Goal: Transaction & Acquisition: Purchase product/service

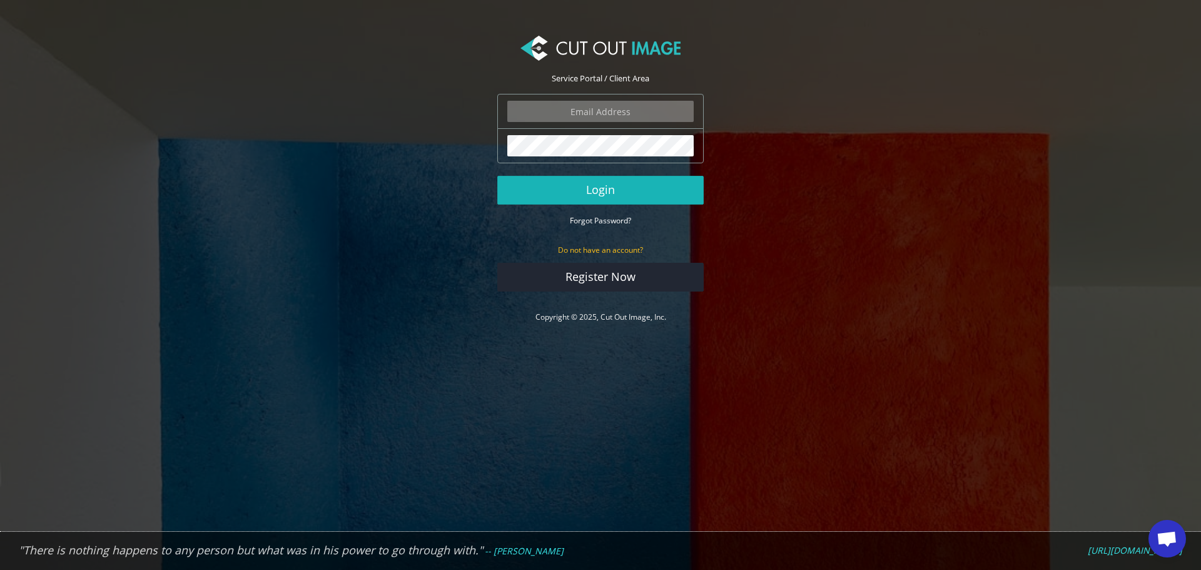
type input "f.brunner@pentagonsports.de"
click at [624, 193] on button "Login" at bounding box center [600, 190] width 206 height 29
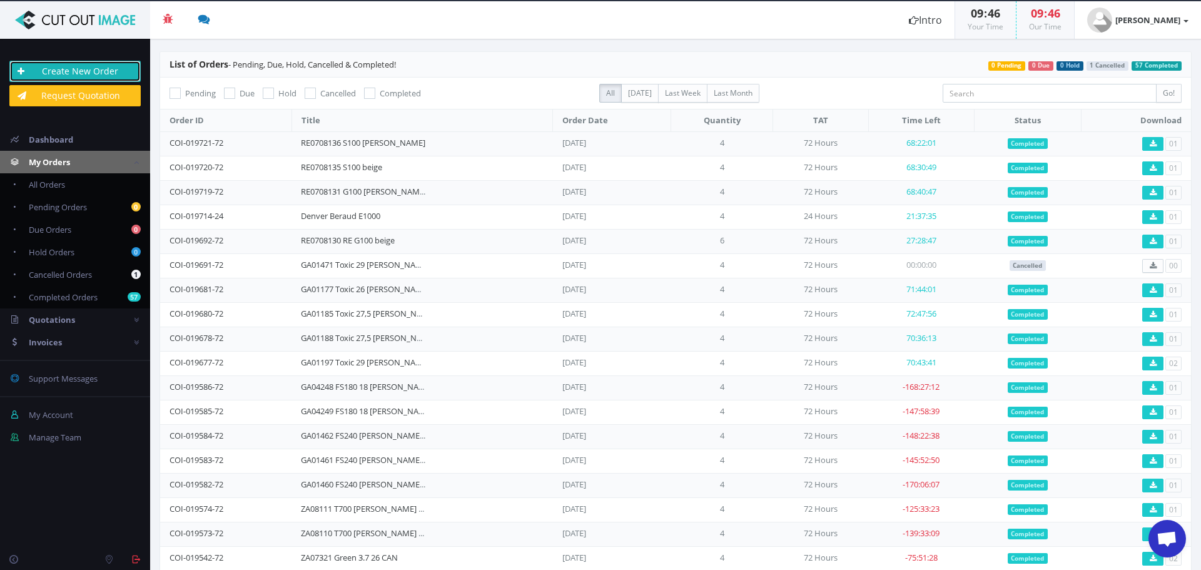
drag, startPoint x: 101, startPoint y: 73, endPoint x: 137, endPoint y: 88, distance: 38.7
click at [101, 73] on link "Create New Order" at bounding box center [74, 71] width 131 height 21
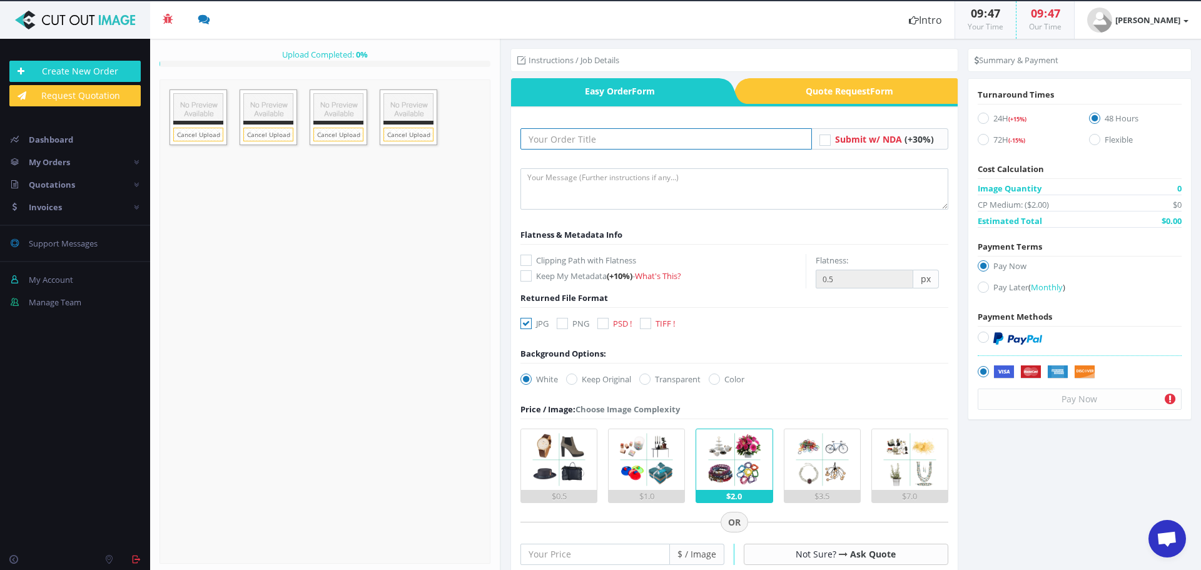
drag, startPoint x: 630, startPoint y: 141, endPoint x: 630, endPoint y: 149, distance: 8.1
click at [630, 143] on input "text" at bounding box center [665, 138] width 291 height 21
paste input "ZA07151"
type input "ZA07151"
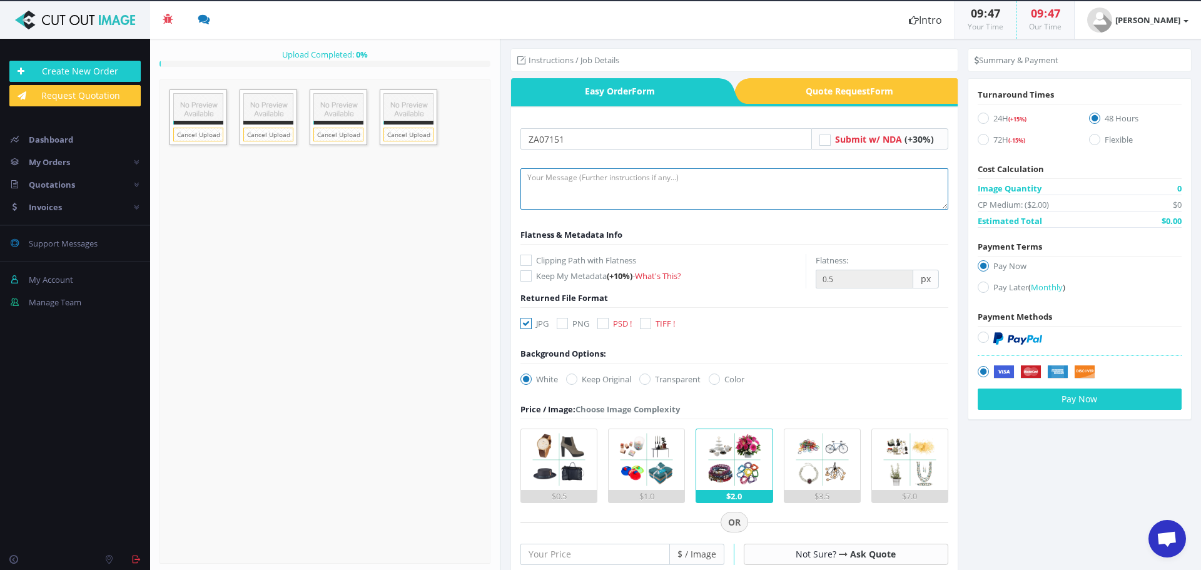
click at [597, 196] on textarea at bounding box center [734, 188] width 428 height 41
type textarea "Hi, please create clipping path and do full retouch on frame and fork. thank yo…"
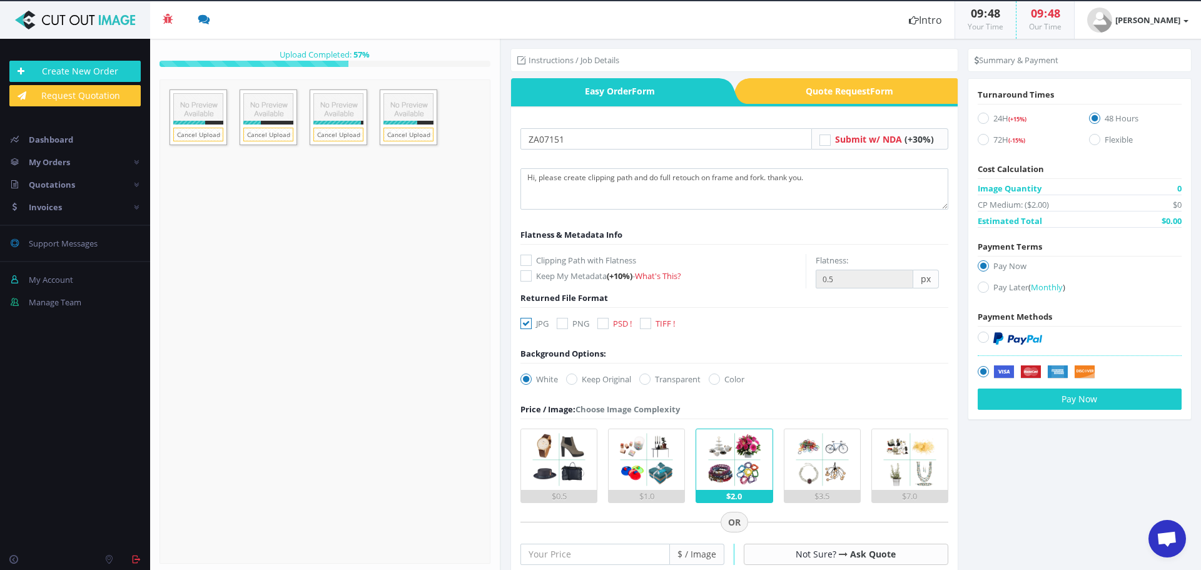
click at [983, 144] on label "72H (-15%)" at bounding box center [1023, 141] width 93 height 17
click at [983, 144] on input "72H (-15%)" at bounding box center [984, 140] width 8 height 8
radio input "true"
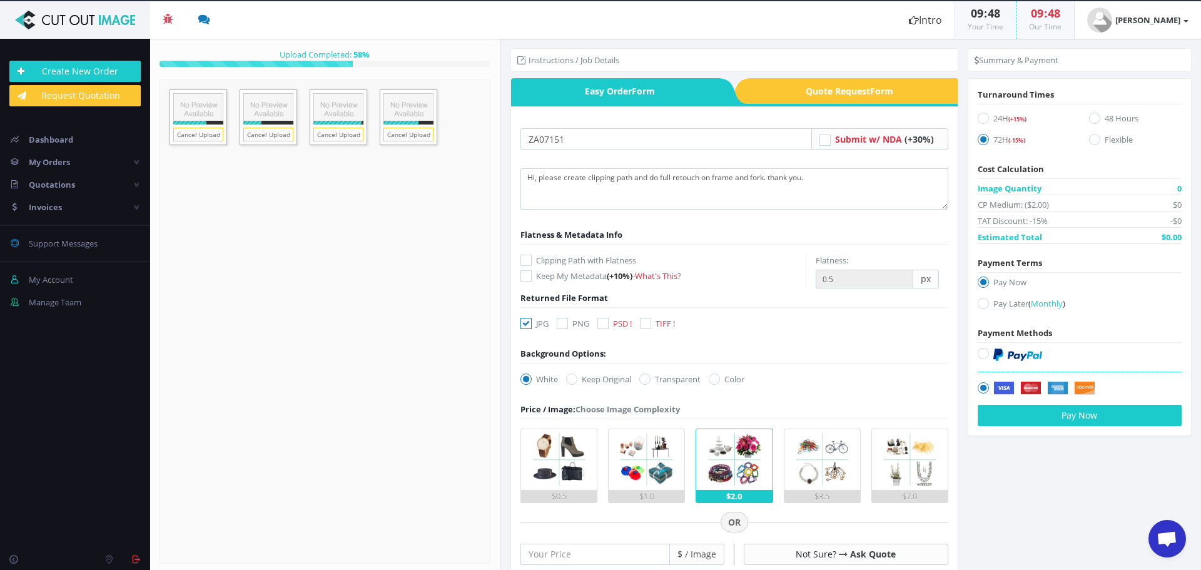
click at [528, 260] on icon at bounding box center [525, 260] width 11 height 11
click at [528, 260] on input "Clipping Path with Flatness" at bounding box center [527, 260] width 8 height 8
checkbox input "true"
drag, startPoint x: 523, startPoint y: 319, endPoint x: 567, endPoint y: 328, distance: 45.3
click at [527, 320] on icon at bounding box center [525, 323] width 11 height 11
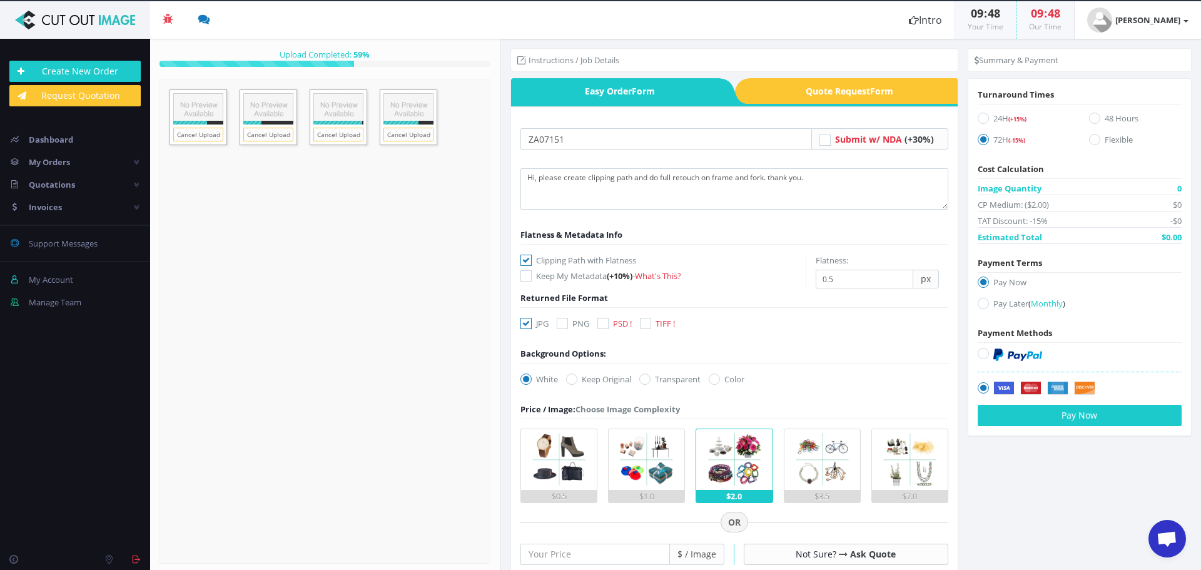
click at [527, 320] on input "JPG" at bounding box center [527, 324] width 8 height 8
checkbox input "false"
click at [607, 323] on icon at bounding box center [602, 323] width 11 height 11
click at [607, 323] on input "PSD !" at bounding box center [604, 324] width 8 height 8
checkbox input "true"
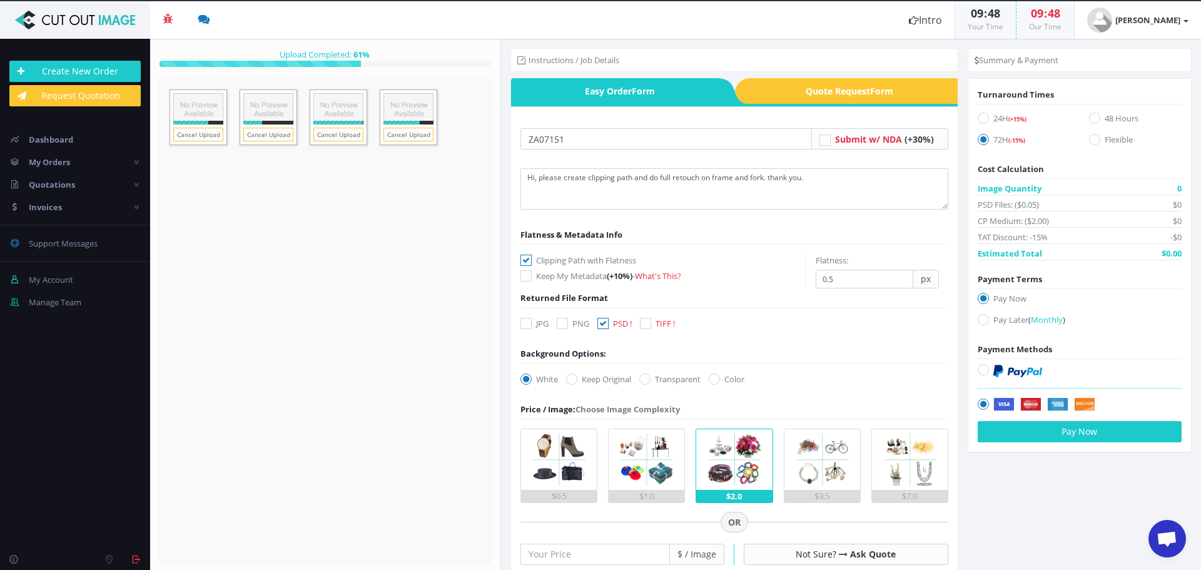
click at [647, 380] on icon at bounding box center [644, 378] width 11 height 11
click at [647, 380] on input "Transparent" at bounding box center [646, 379] width 8 height 8
radio input "true"
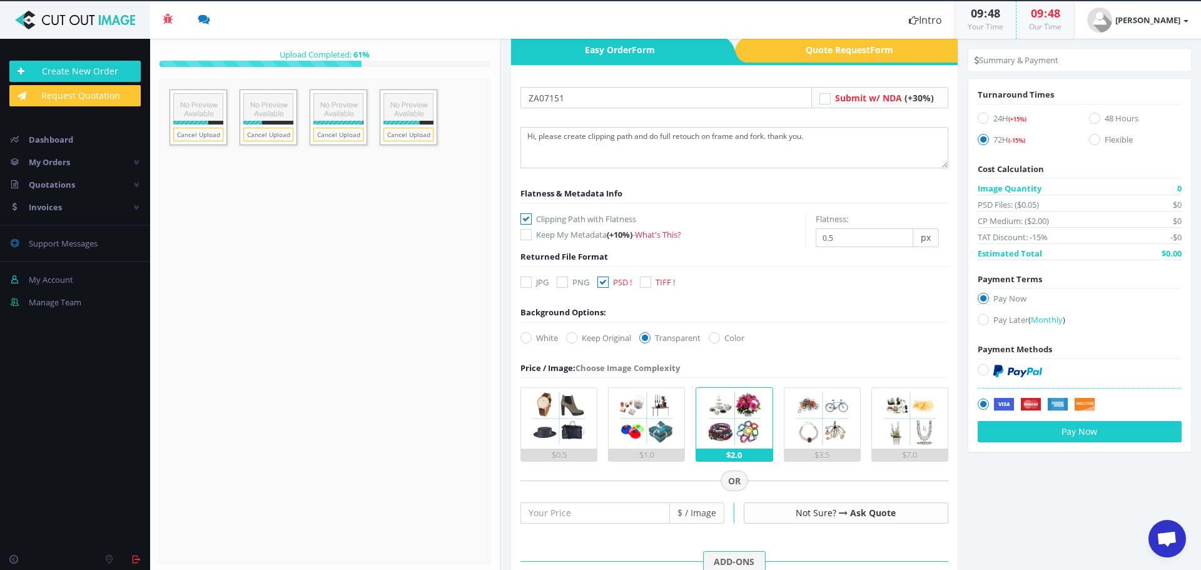
scroll to position [63, 0]
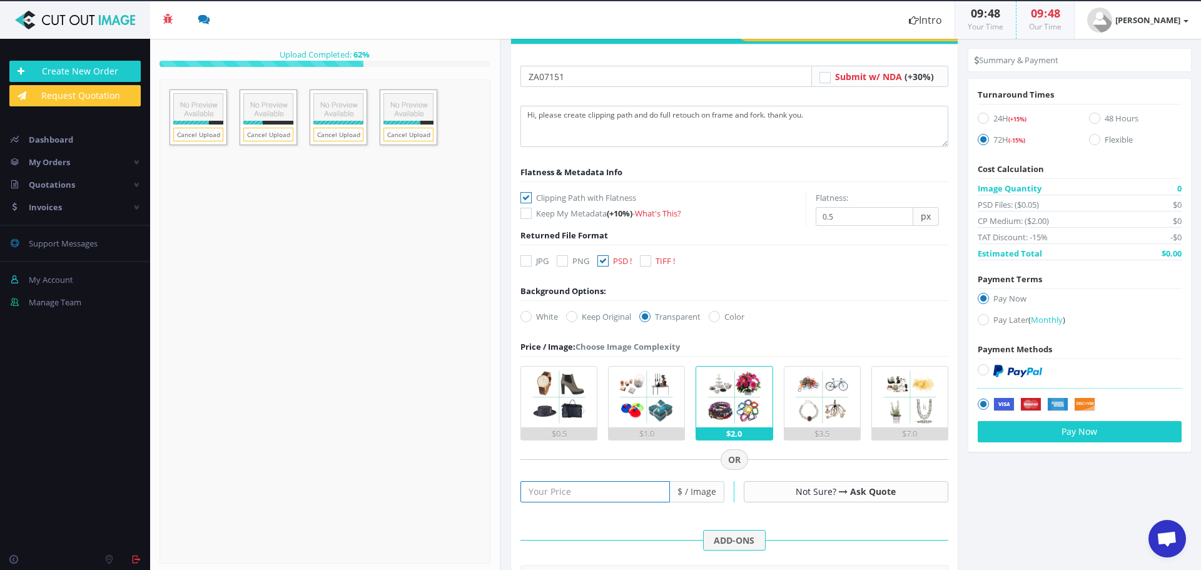
click at [588, 490] on input "number" at bounding box center [594, 491] width 149 height 21
type input "25"
click at [1067, 528] on section "Instructions / Job Details Form" at bounding box center [851, 304] width 700 height 531
click at [980, 319] on icon at bounding box center [982, 319] width 11 height 11
click at [980, 319] on input "Pay Later ( Monthly )" at bounding box center [984, 320] width 8 height 8
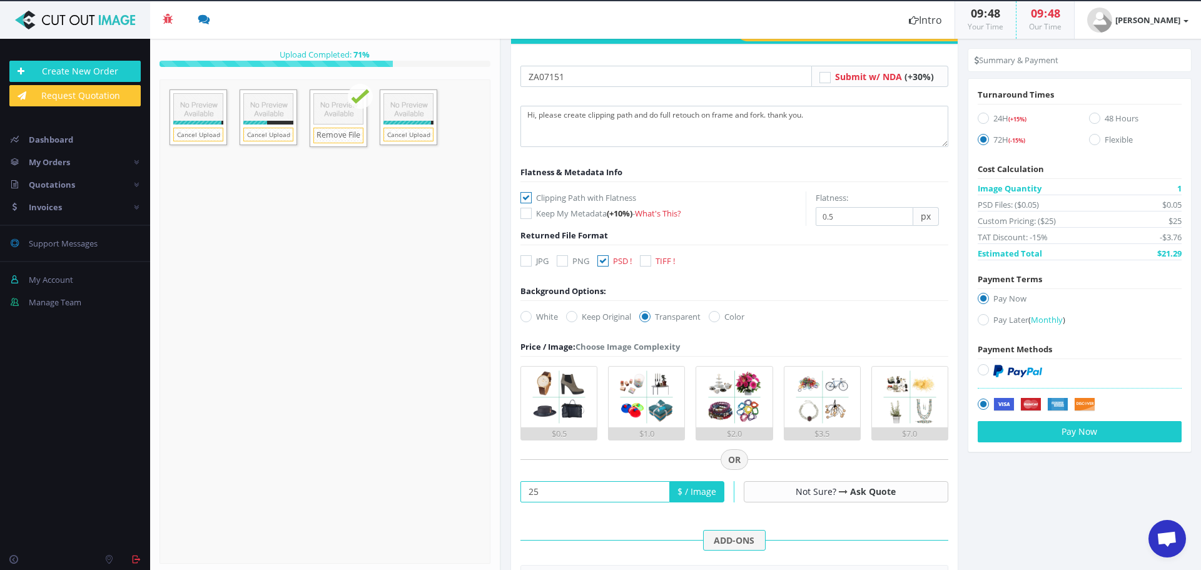
radio input "true"
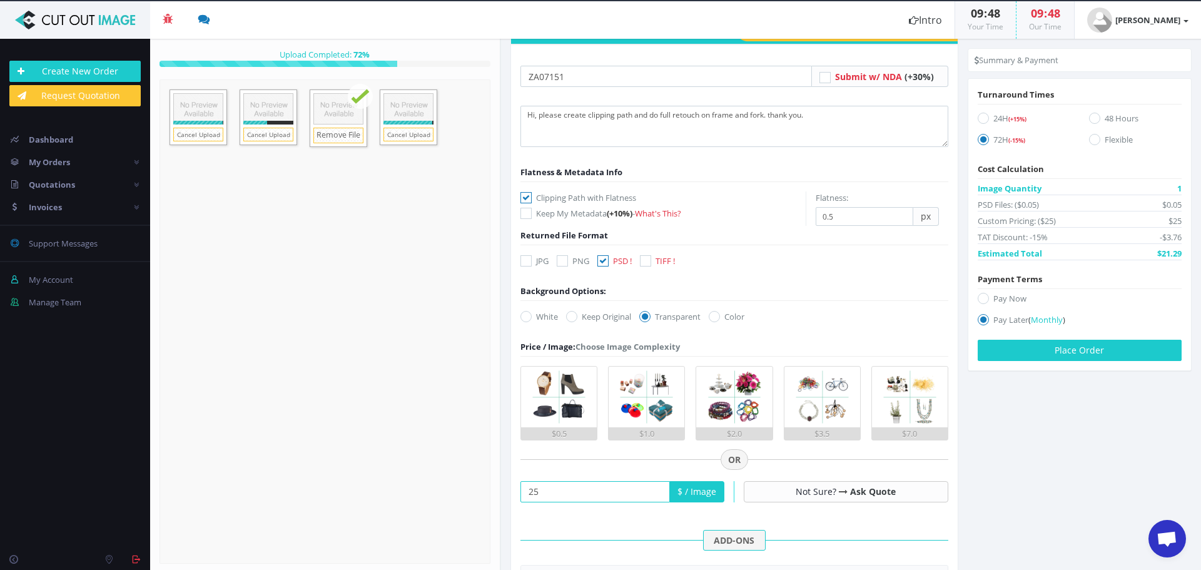
scroll to position [0, 0]
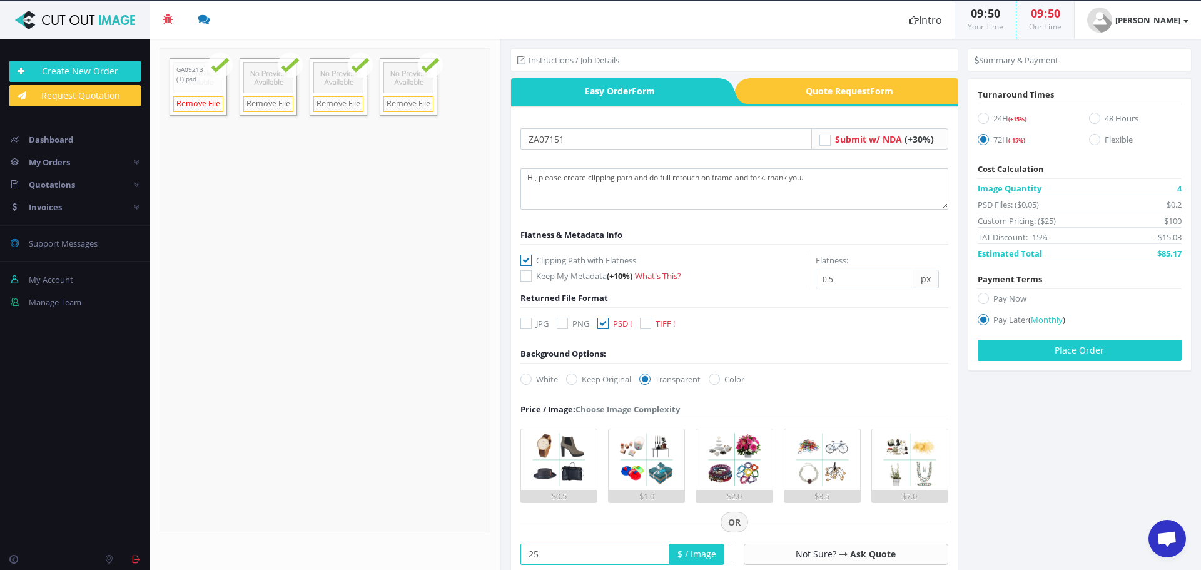
click at [187, 104] on link "Remove File" at bounding box center [198, 104] width 50 height 16
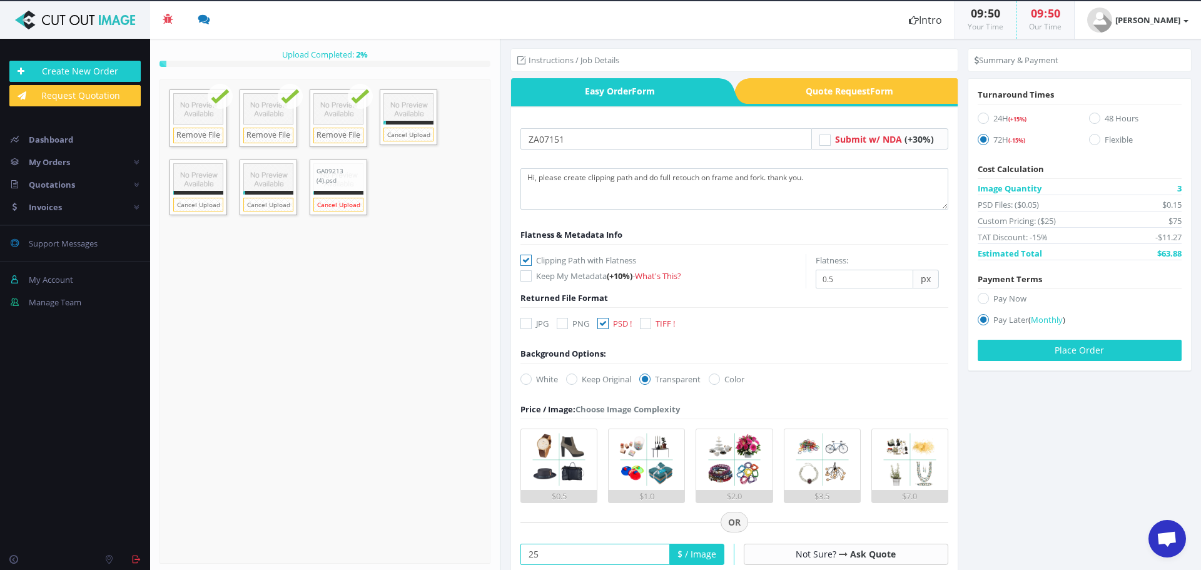
click at [336, 208] on link "Cancel Upload" at bounding box center [338, 205] width 50 height 14
click at [257, 208] on link "Cancel Upload" at bounding box center [268, 205] width 50 height 14
click at [188, 204] on link "Cancel Upload" at bounding box center [198, 205] width 50 height 14
click at [408, 133] on link "Cancel Upload" at bounding box center [408, 135] width 50 height 14
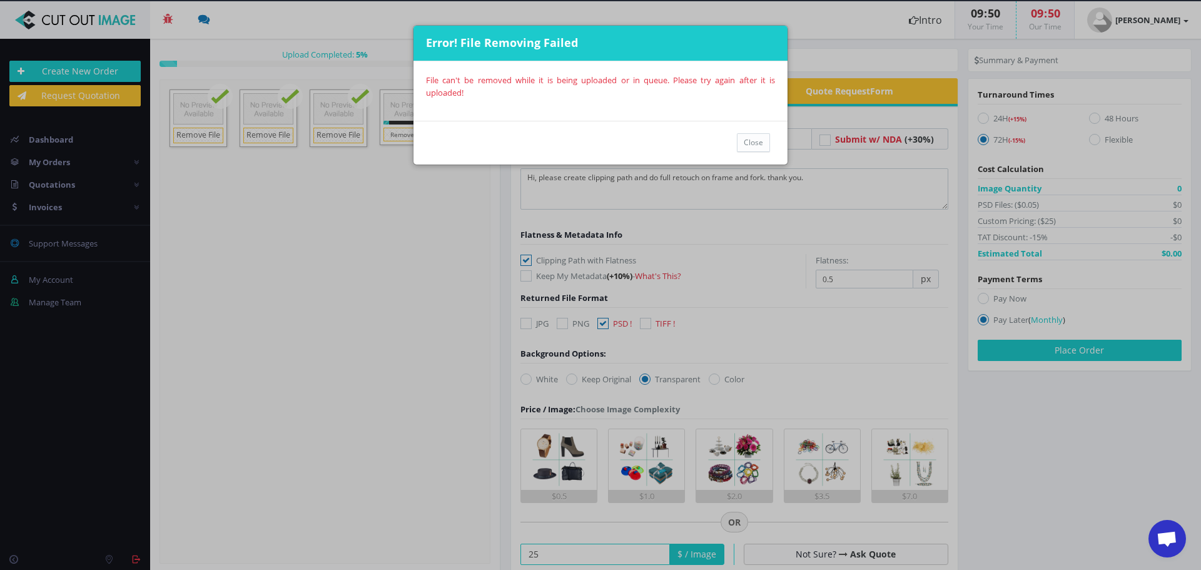
click at [429, 226] on div "Error! File Removing Failed File can't be removed while it is being uploaded or…" at bounding box center [600, 285] width 1201 height 570
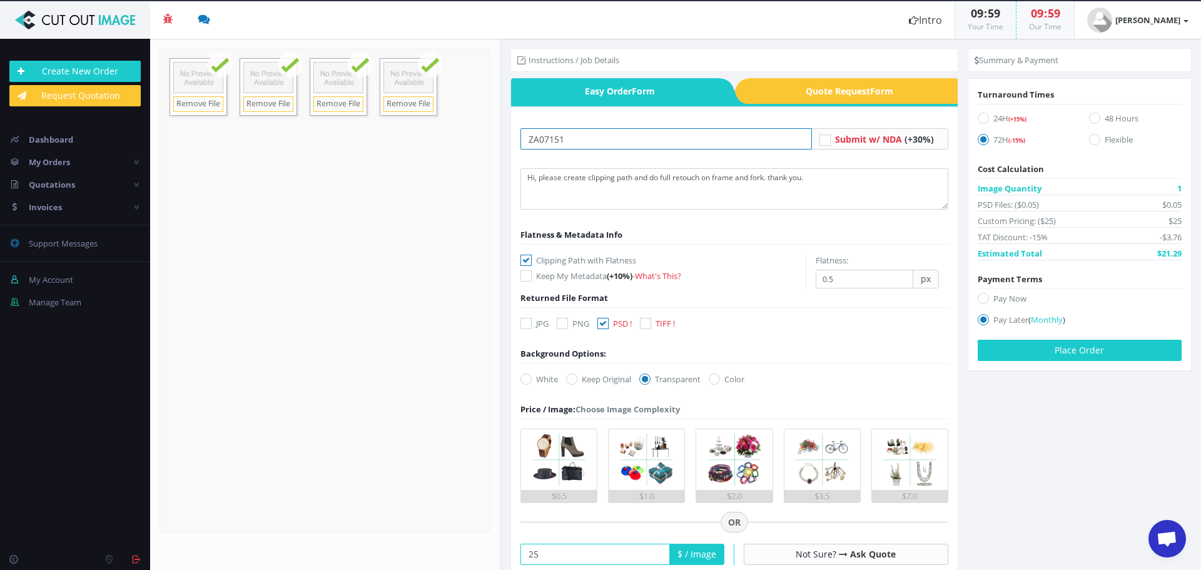
drag, startPoint x: 528, startPoint y: 137, endPoint x: 476, endPoint y: 137, distance: 51.3
click at [476, 137] on section "Upload Completed: 100 % 0.4" at bounding box center [675, 304] width 1051 height 531
paste input "GA09213"
type input "GA09213 [US_STATE]"
click at [997, 355] on button "Place Order" at bounding box center [1079, 350] width 204 height 21
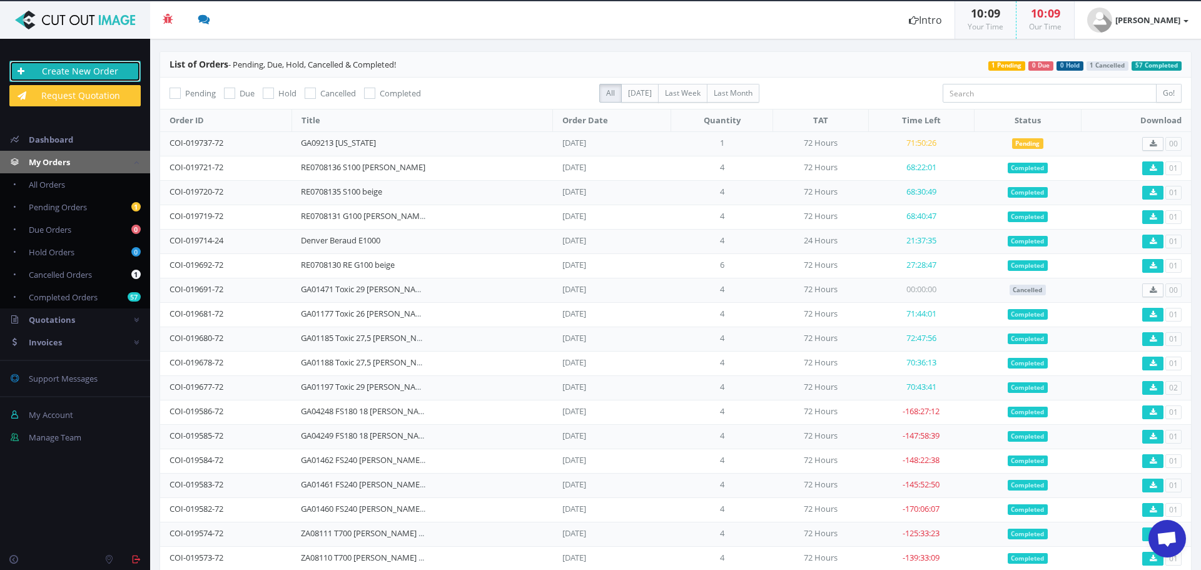
click at [103, 74] on link "Create New Order" at bounding box center [74, 71] width 131 height 21
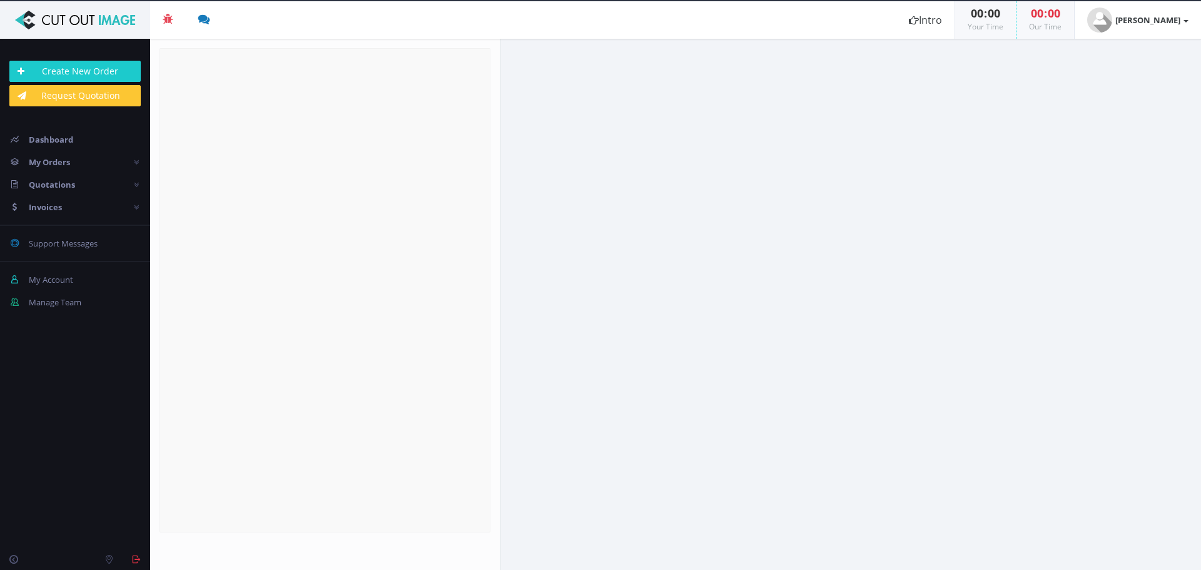
radio input "true"
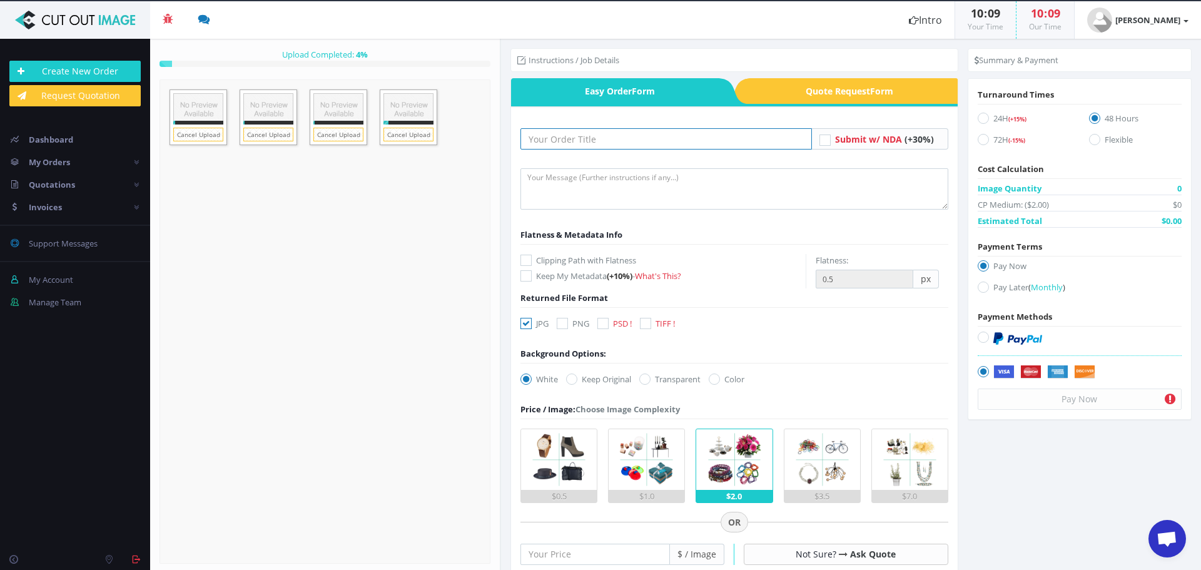
drag, startPoint x: 611, startPoint y: 132, endPoint x: 616, endPoint y: 149, distance: 18.2
click at [611, 138] on input "text" at bounding box center [665, 138] width 291 height 21
paste input "GA01473 Toxic 29 schwarzweiß"
type input "GA01473 Toxic 29 schwarzweiß"
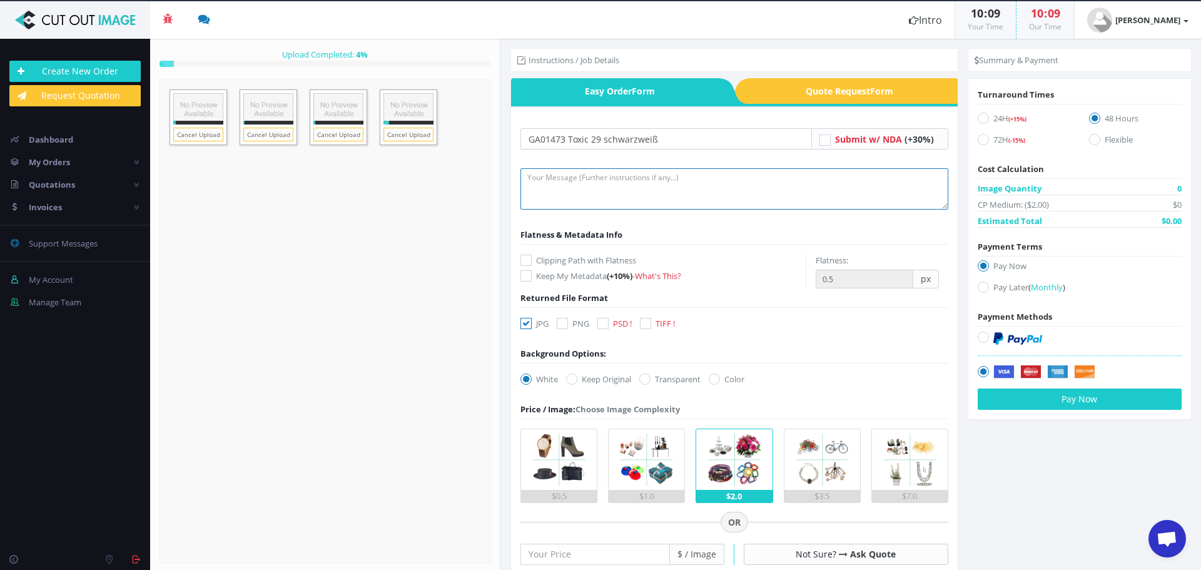
click at [593, 199] on textarea at bounding box center [734, 188] width 428 height 41
type textarea "Hi, please create clipping path and do retouch on framr and fork. Thank you"
click at [575, 263] on label "Clipping Path with Flatness" at bounding box center [662, 260] width 285 height 13
click at [532, 263] on input "Clipping Path with Flatness" at bounding box center [527, 260] width 8 height 8
checkbox input "true"
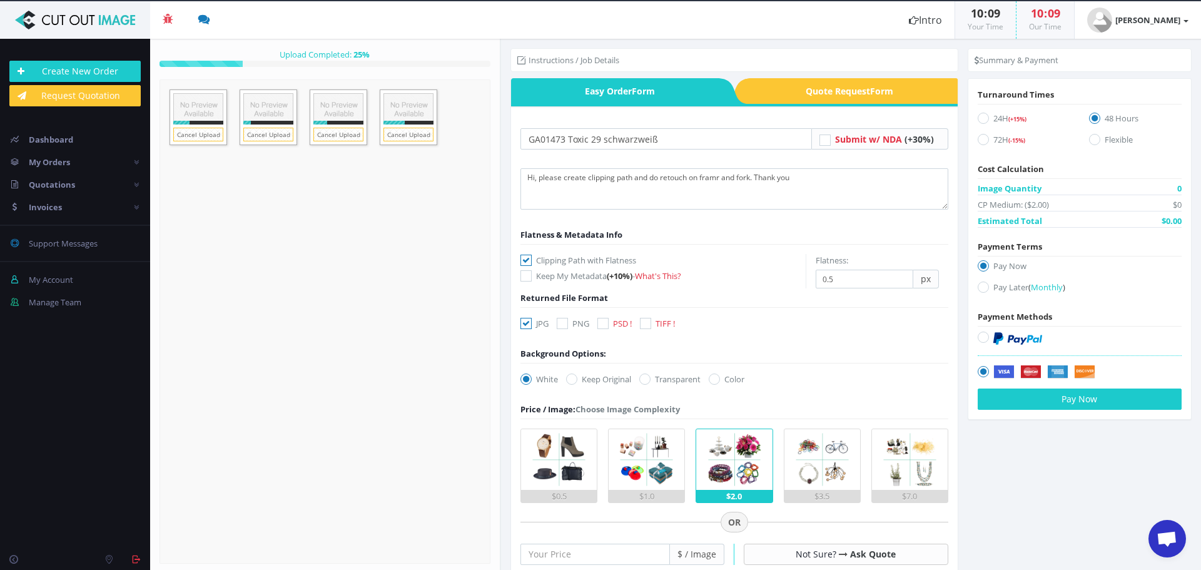
click at [535, 319] on label "JPG" at bounding box center [534, 323] width 28 height 13
click at [532, 320] on input "JPG" at bounding box center [527, 324] width 8 height 8
checkbox input "false"
click at [605, 330] on div "JPG PNG PSD ! TIFF !" at bounding box center [600, 326] width 179 height 18
click at [606, 326] on icon at bounding box center [602, 323] width 11 height 11
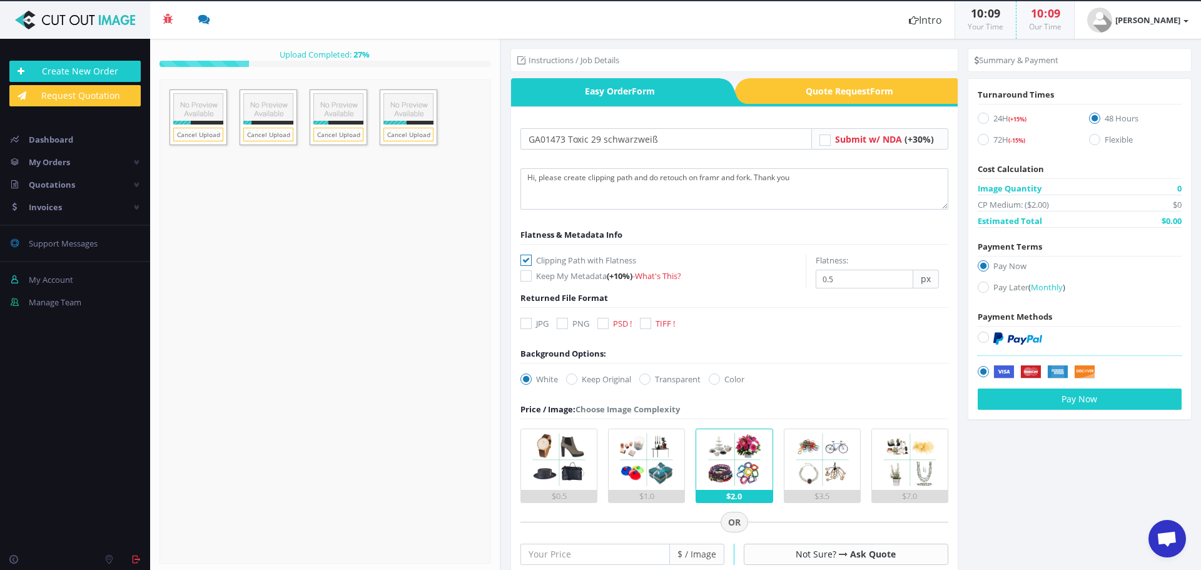
click at [606, 326] on input "PSD !" at bounding box center [604, 324] width 8 height 8
checkbox input "true"
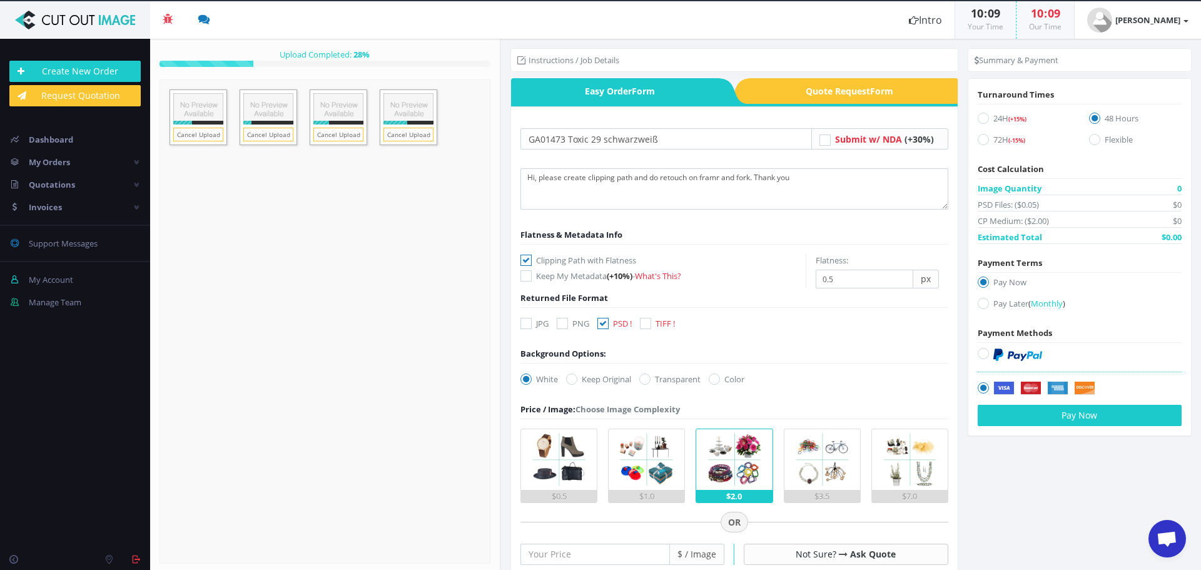
click at [647, 381] on icon at bounding box center [644, 378] width 11 height 11
click at [647, 381] on input "Transparent" at bounding box center [646, 379] width 8 height 8
radio input "true"
click at [620, 553] on input "number" at bounding box center [594, 553] width 149 height 21
type input "25"
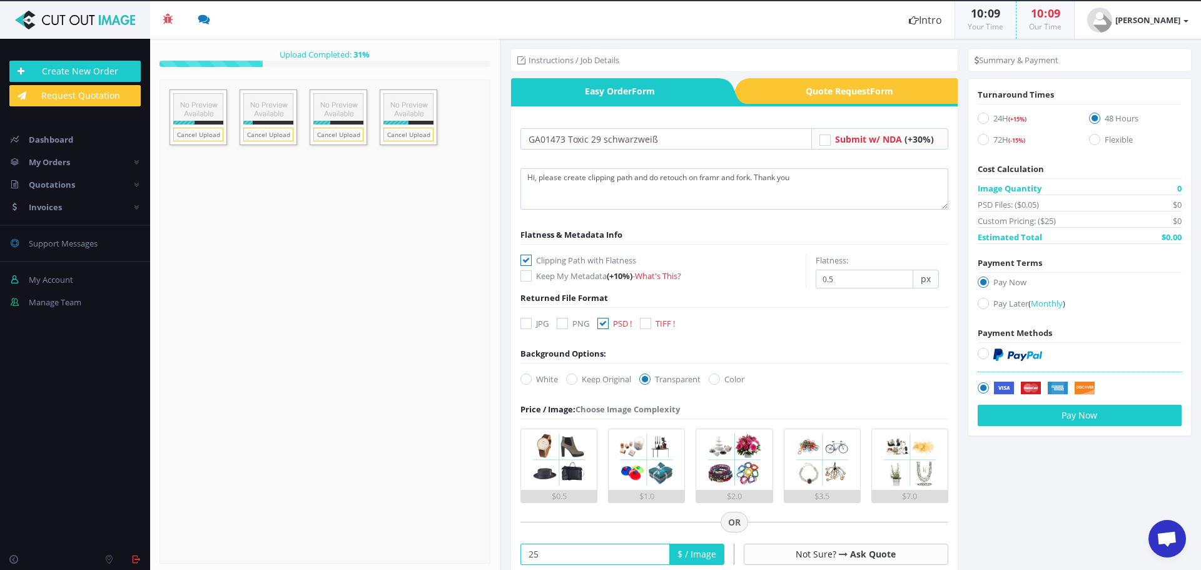
click at [980, 138] on icon at bounding box center [982, 139] width 11 height 11
click at [980, 138] on input "72H (-15%)" at bounding box center [984, 140] width 8 height 8
radio input "true"
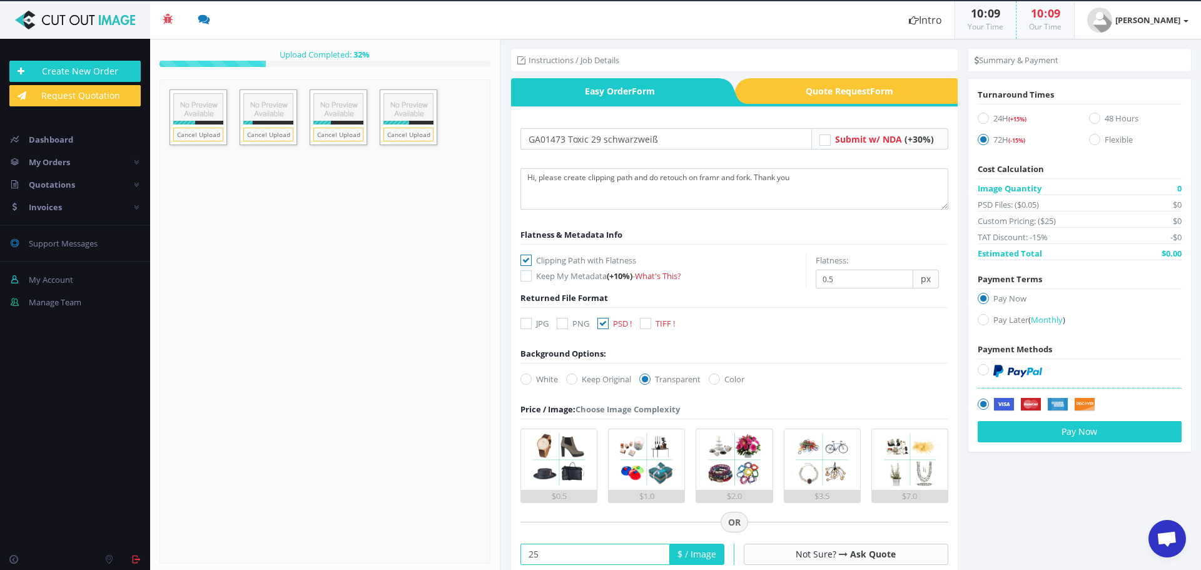
click at [977, 321] on icon at bounding box center [982, 319] width 11 height 11
click at [980, 321] on input "Pay Later ( Monthly )" at bounding box center [984, 320] width 8 height 8
radio input "true"
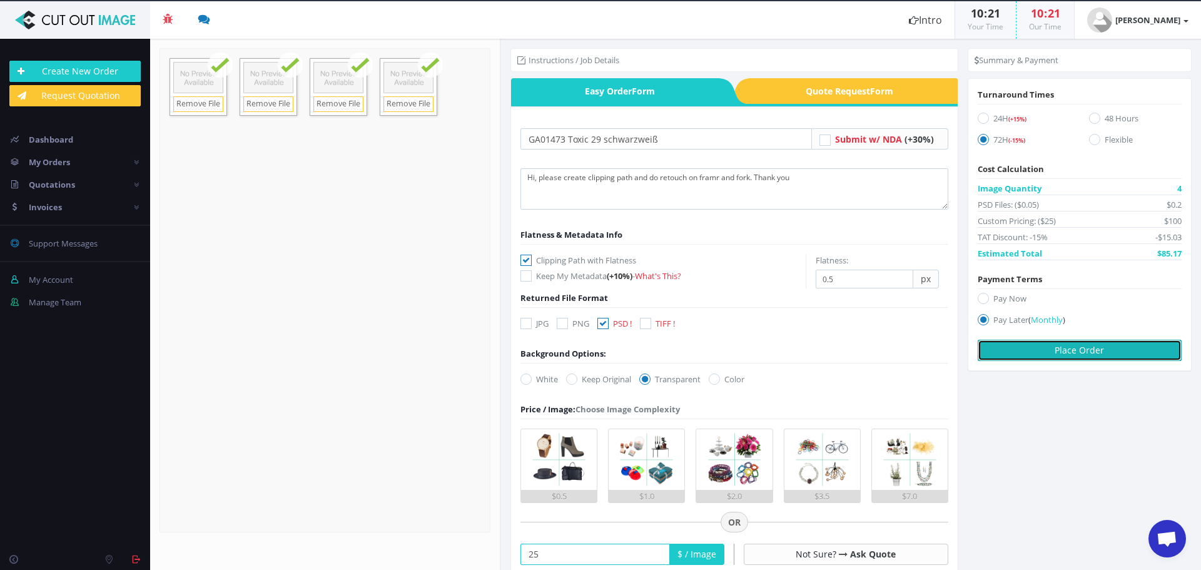
click at [1039, 346] on button "Place Order" at bounding box center [1079, 350] width 204 height 21
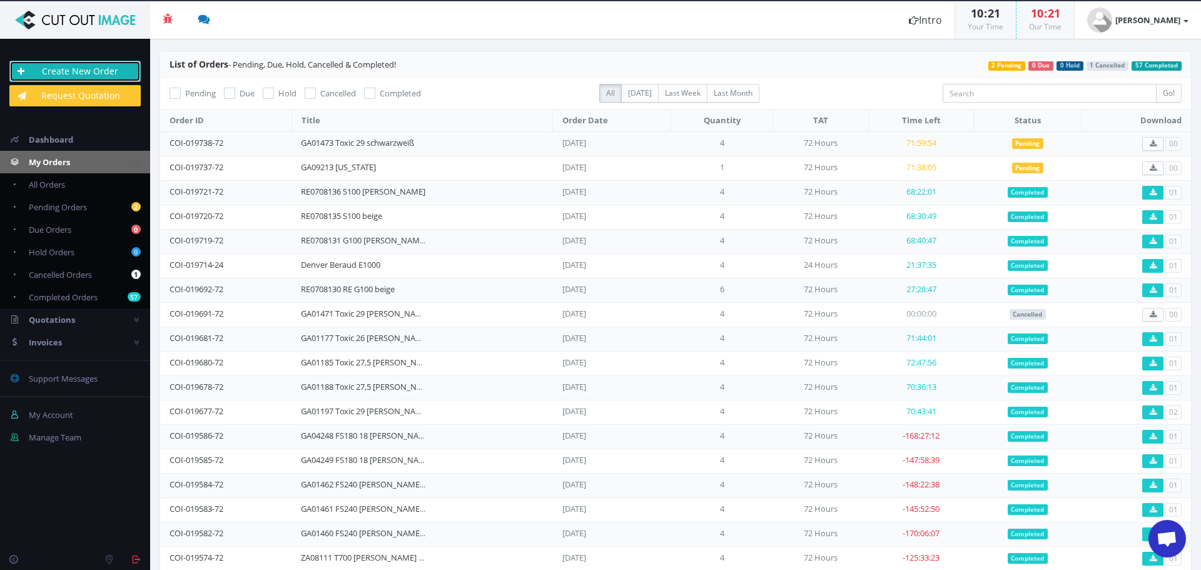
click at [89, 66] on link "Create New Order" at bounding box center [74, 71] width 131 height 21
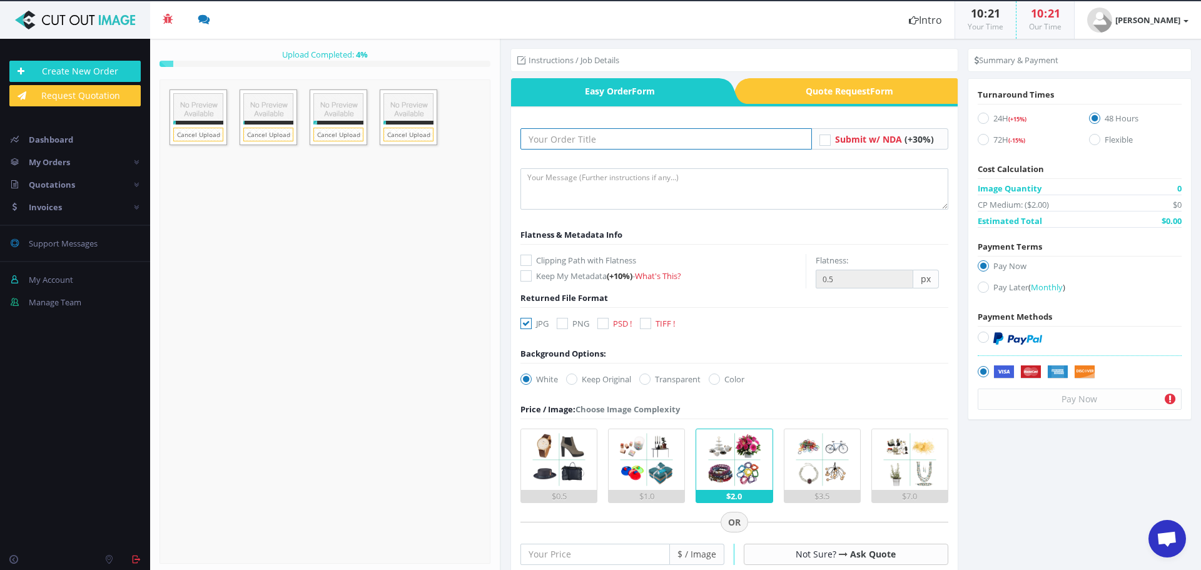
click at [575, 135] on input "text" at bounding box center [665, 138] width 291 height 21
paste input "GA01480 GA270 [PERSON_NAME] grün"
type input "GA01480 GA270 [PERSON_NAME] grün"
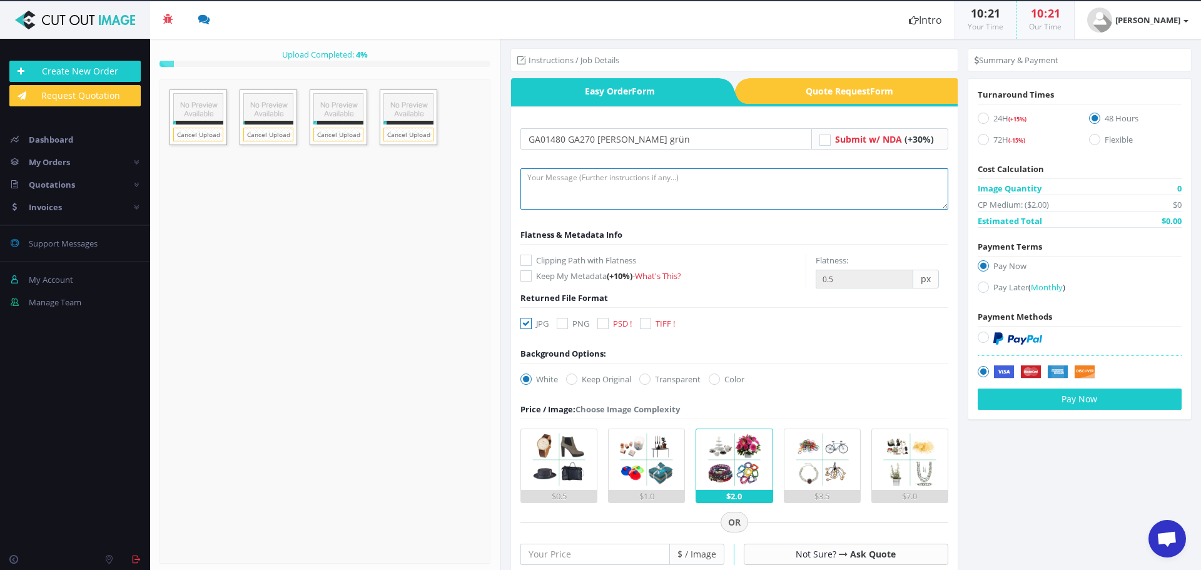
click at [590, 180] on textarea at bounding box center [734, 188] width 428 height 41
type textarea "Hi, please create clipping path and do retouch on frame and fork. thank you."
click at [525, 260] on icon at bounding box center [525, 260] width 11 height 11
click at [525, 260] on input "Clipping Path with Flatness" at bounding box center [527, 260] width 8 height 8
checkbox input "true"
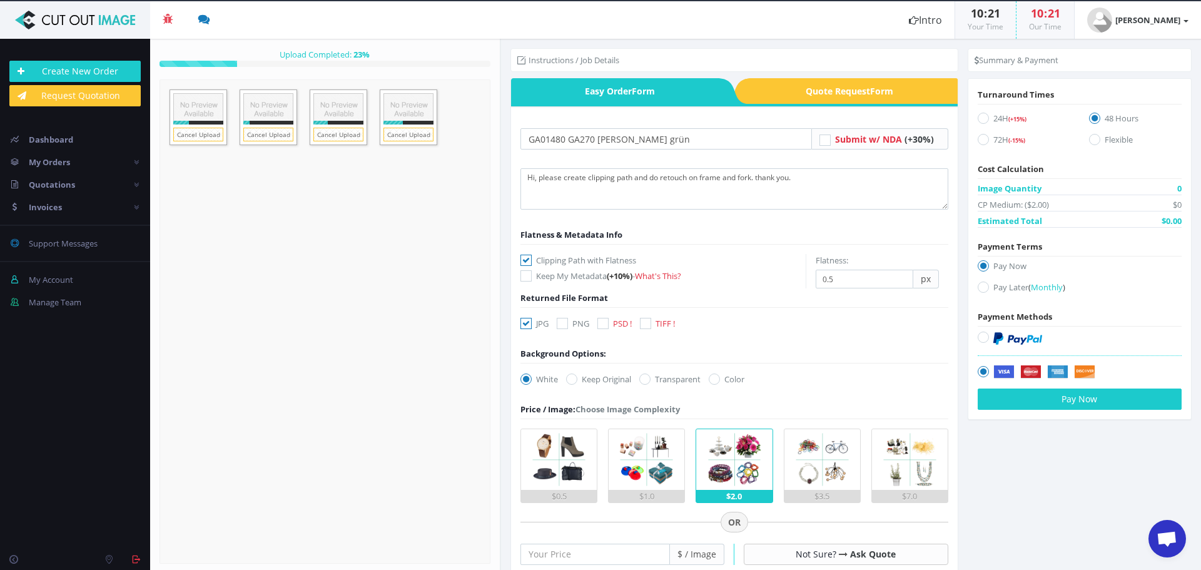
click at [600, 323] on icon at bounding box center [602, 323] width 11 height 11
click at [600, 323] on input "PSD !" at bounding box center [604, 324] width 8 height 8
checkbox input "true"
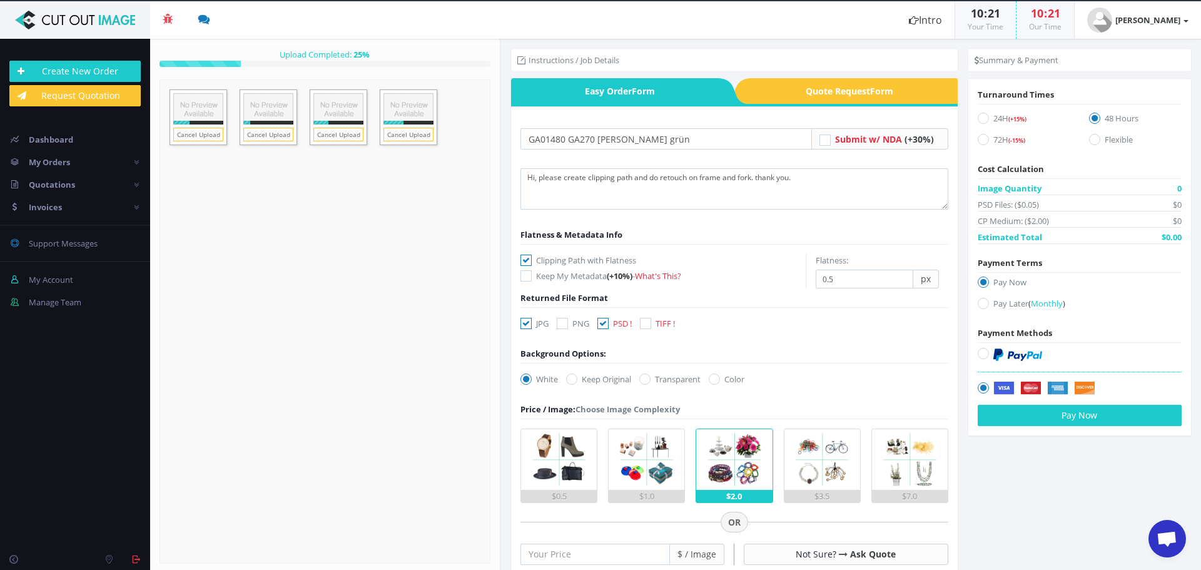
click at [523, 323] on icon at bounding box center [525, 323] width 11 height 11
click at [523, 323] on input "JPG" at bounding box center [527, 324] width 8 height 8
checkbox input "false"
drag, startPoint x: 657, startPoint y: 376, endPoint x: 647, endPoint y: 398, distance: 24.6
click at [657, 376] on label "Transparent" at bounding box center [669, 379] width 61 height 13
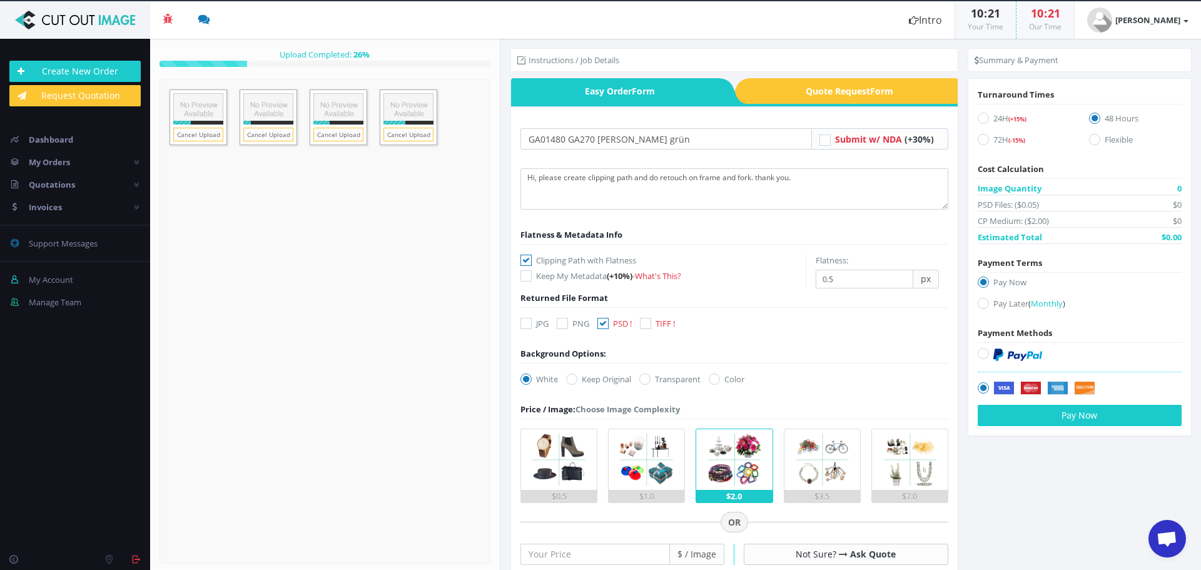
click at [650, 376] on input "Transparent" at bounding box center [646, 379] width 8 height 8
radio input "true"
click at [618, 560] on input "number" at bounding box center [594, 553] width 149 height 21
type input "25"
drag, startPoint x: 977, startPoint y: 141, endPoint x: 995, endPoint y: 176, distance: 40.0
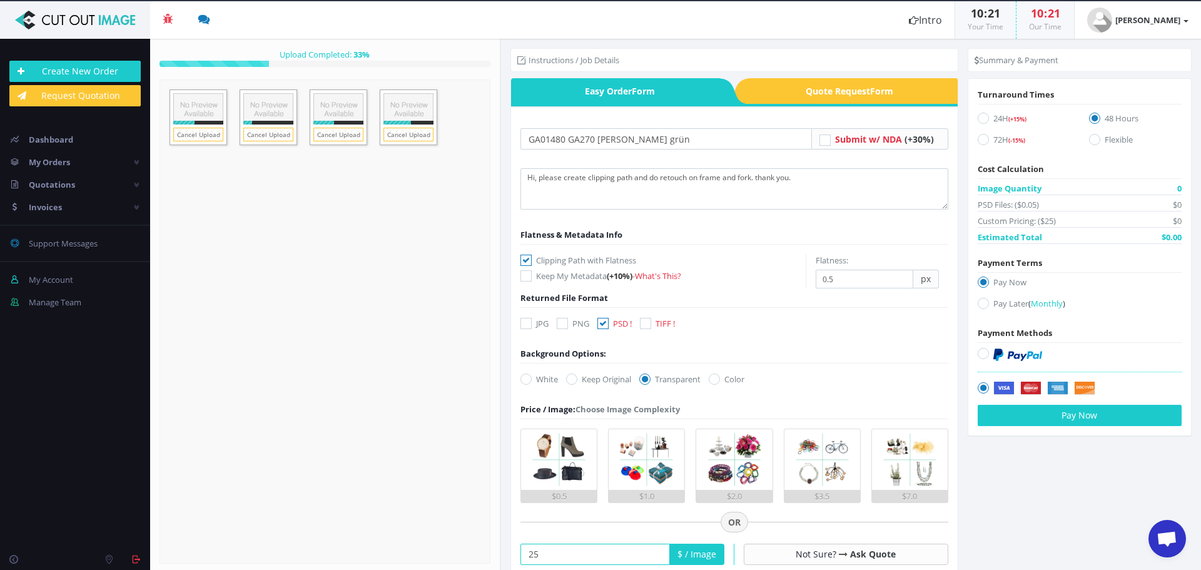
click at [977, 141] on icon at bounding box center [982, 139] width 11 height 11
click at [980, 141] on input "72H (-15%)" at bounding box center [984, 140] width 8 height 8
radio input "true"
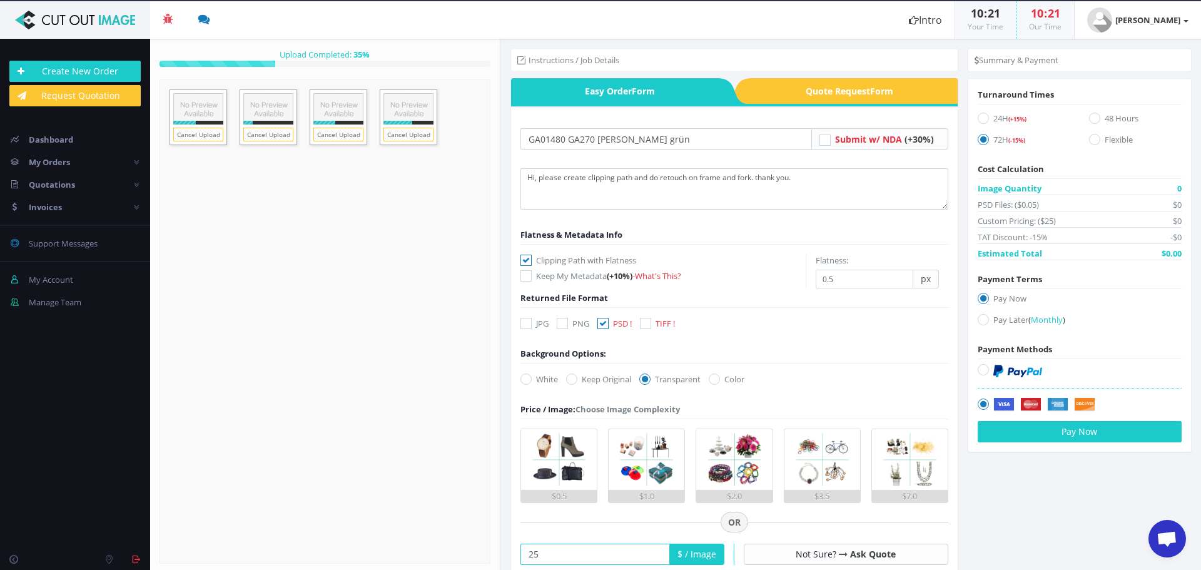
click at [980, 317] on icon at bounding box center [982, 319] width 11 height 11
click at [980, 317] on input "Pay Later ( Monthly )" at bounding box center [984, 320] width 8 height 8
radio input "true"
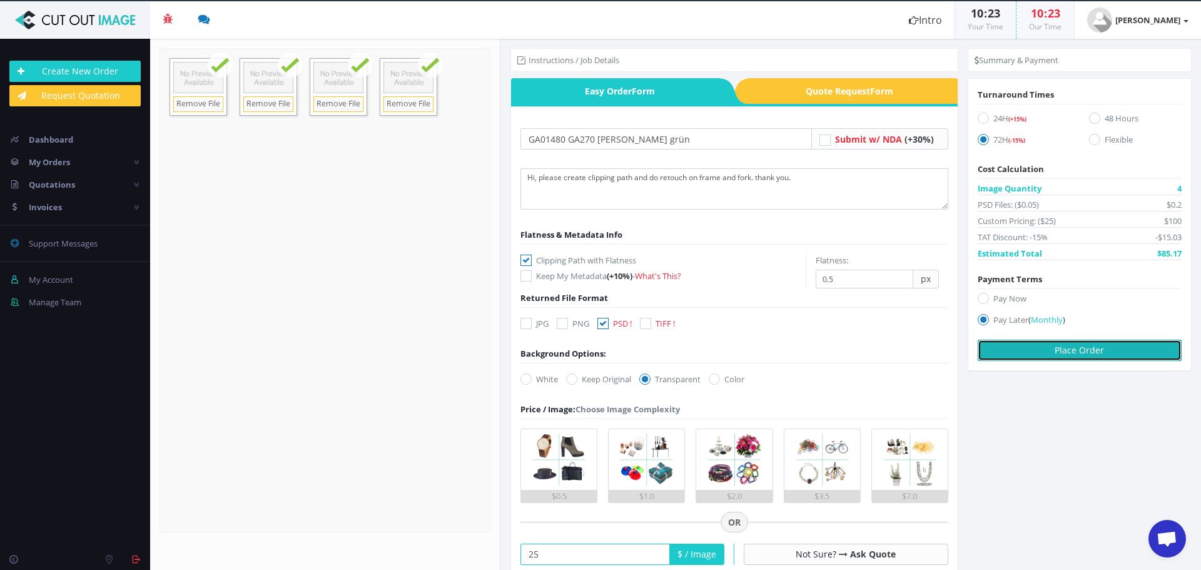
click at [1060, 348] on button "Place Order" at bounding box center [1079, 350] width 204 height 21
